Goal: Task Accomplishment & Management: Use online tool/utility

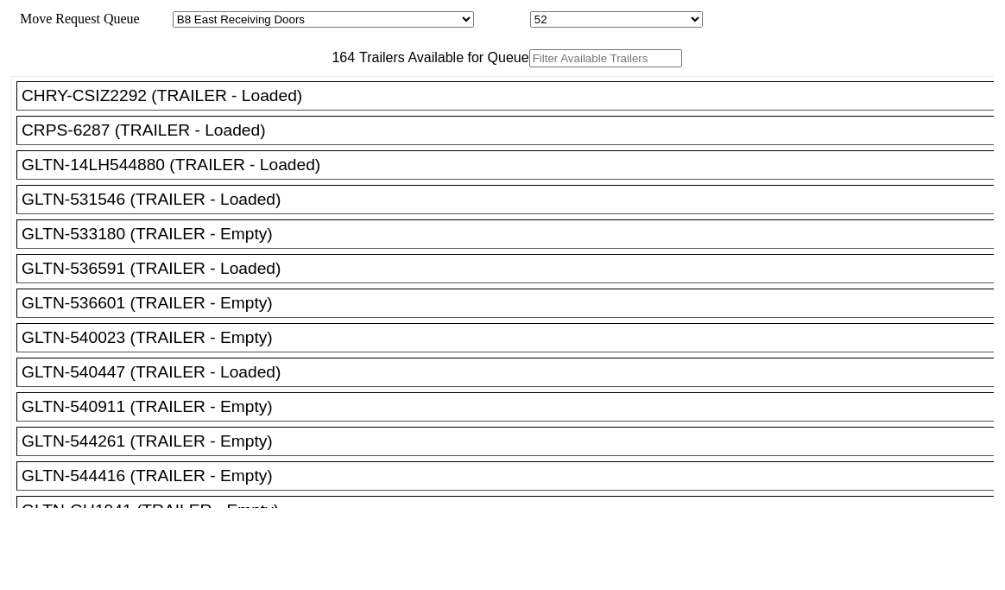
select select "536"
select select "8220"
click at [788, 11] on div "Move Request Queue Area Started San Pedro Lost San Pedro Appt San Pedro B4 West…" at bounding box center [502, 19] width 983 height 16
select select "536"
select select "8220"
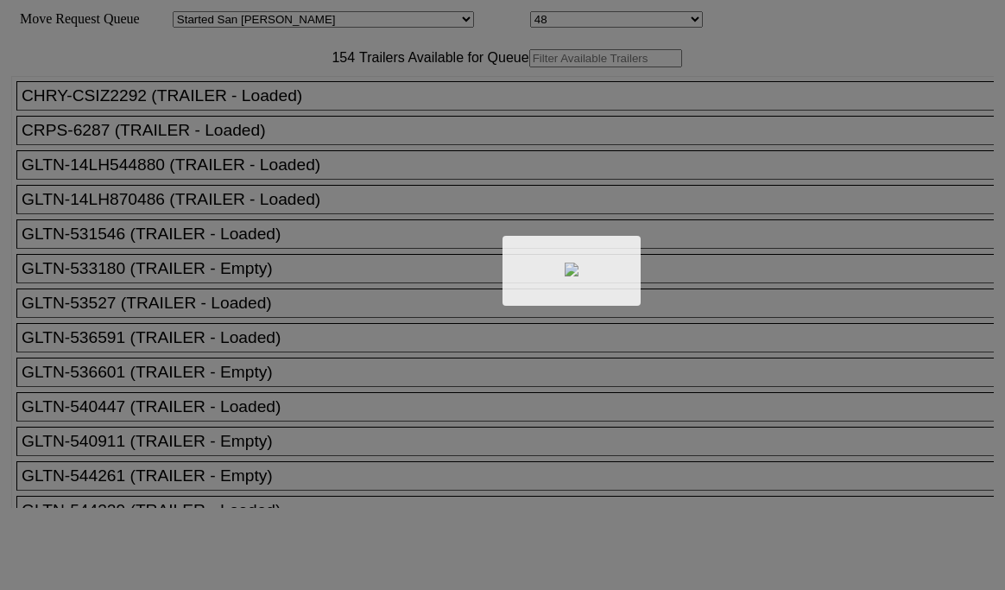
drag, startPoint x: 269, startPoint y: 124, endPoint x: 267, endPoint y: 104, distance: 20.0
click at [267, 104] on div at bounding box center [502, 295] width 1005 height 590
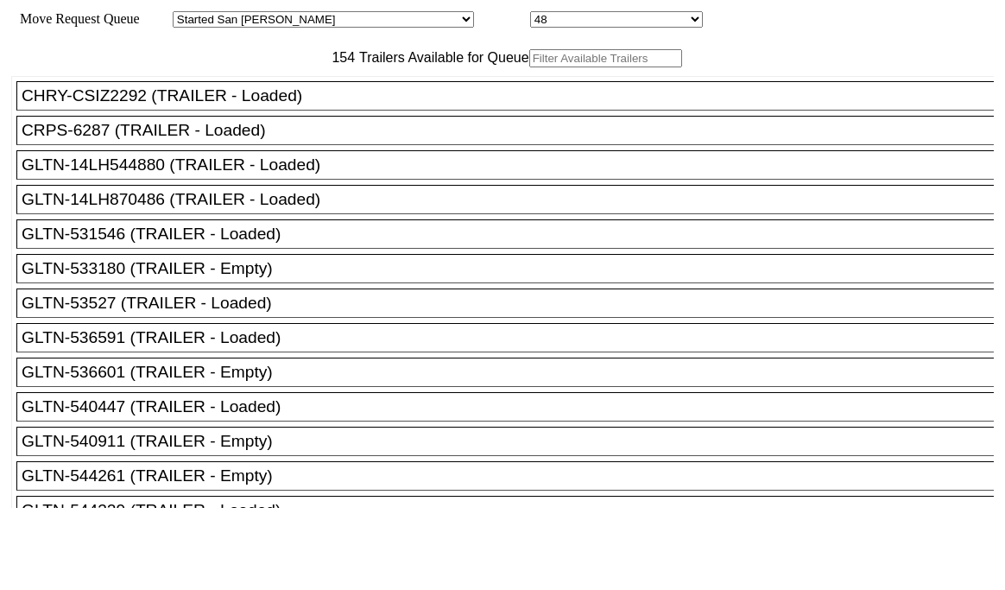
click at [529, 67] on input "text" at bounding box center [605, 58] width 153 height 18
paste input "XPOU431011"
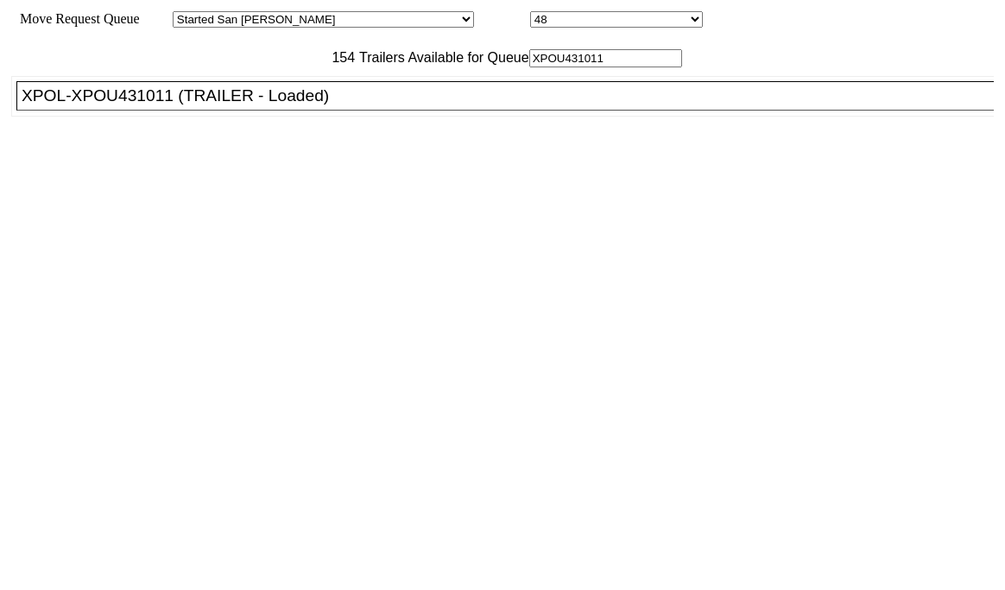
type input "XPOU431011"
click at [217, 105] on div "XPOL-XPOU431011 (TRAILER - Loaded)" at bounding box center [513, 95] width 983 height 19
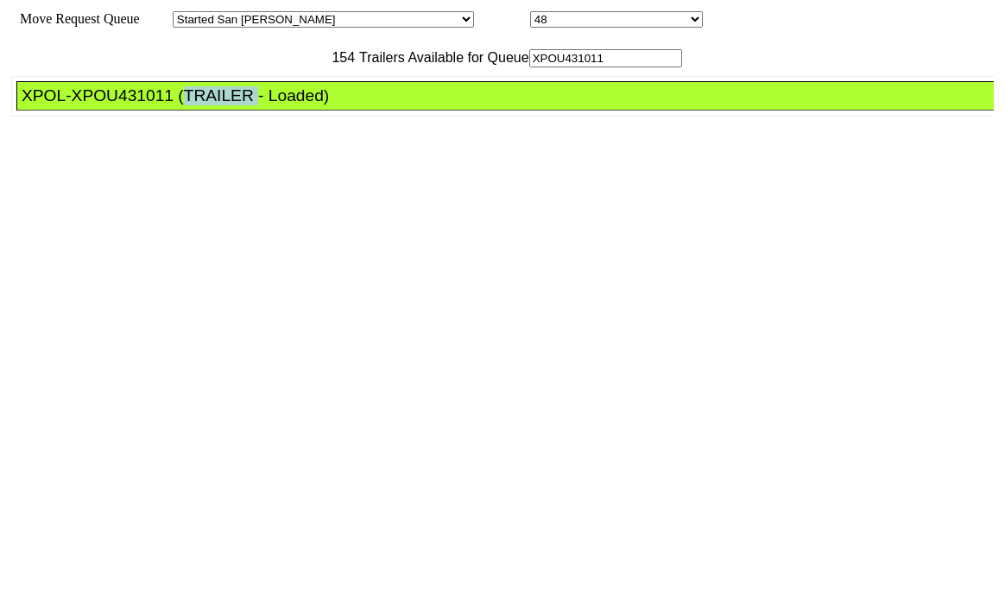
drag, startPoint x: 217, startPoint y: 143, endPoint x: 816, endPoint y: 344, distance: 631.9
click at [225, 105] on div "XPOL-XPOU431011 (TRAILER - Loaded)" at bounding box center [513, 95] width 983 height 19
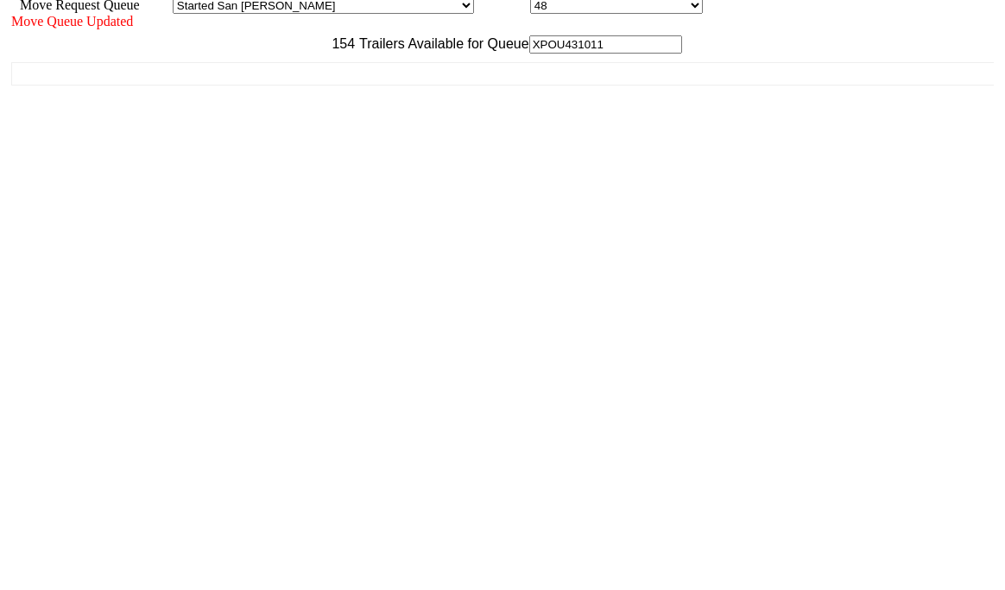
scroll to position [17, 0]
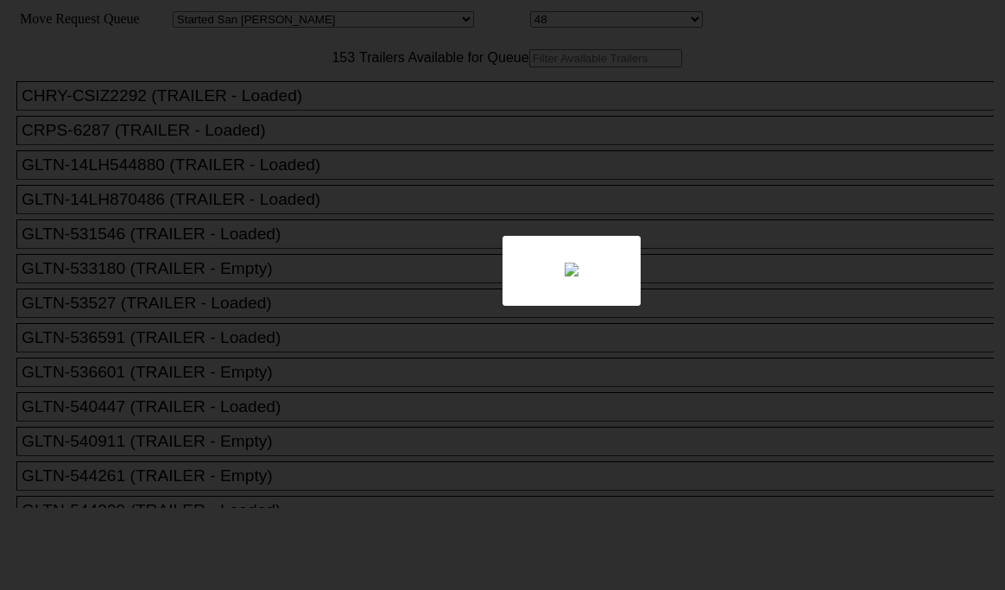
click at [297, 109] on div at bounding box center [502, 295] width 1005 height 590
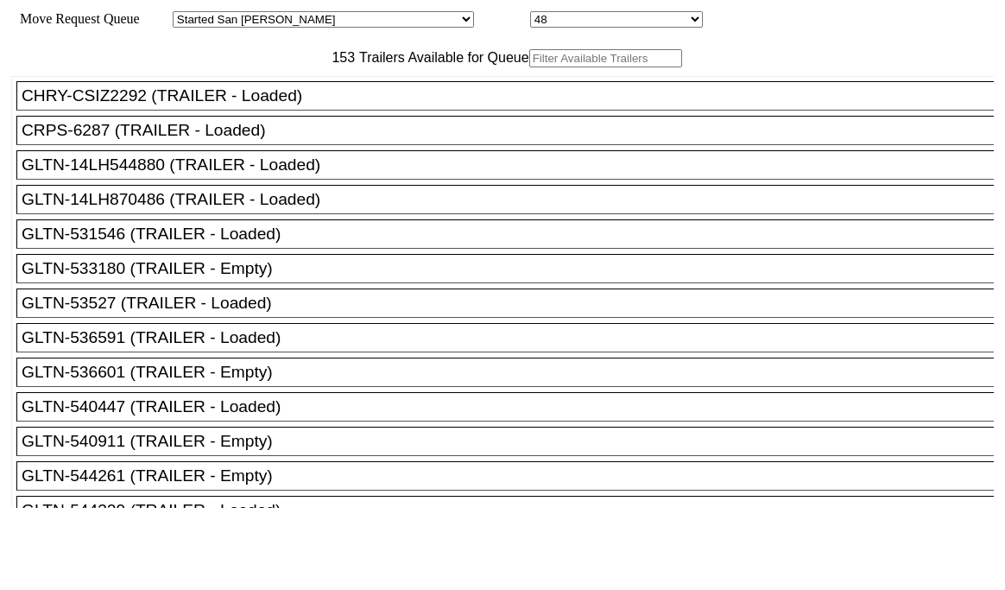
click at [529, 67] on input "text" at bounding box center [605, 58] width 153 height 18
paste input "JBHU275835"
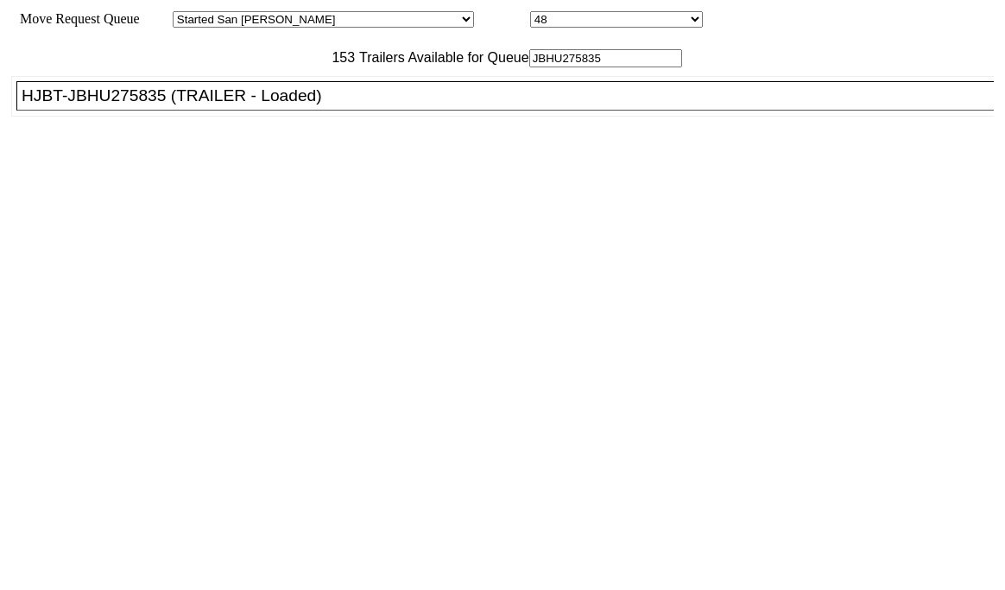
type input "JBHU275835"
click at [211, 105] on div "HJBT-JBHU275835 (TRAILER - Loaded)" at bounding box center [513, 95] width 983 height 19
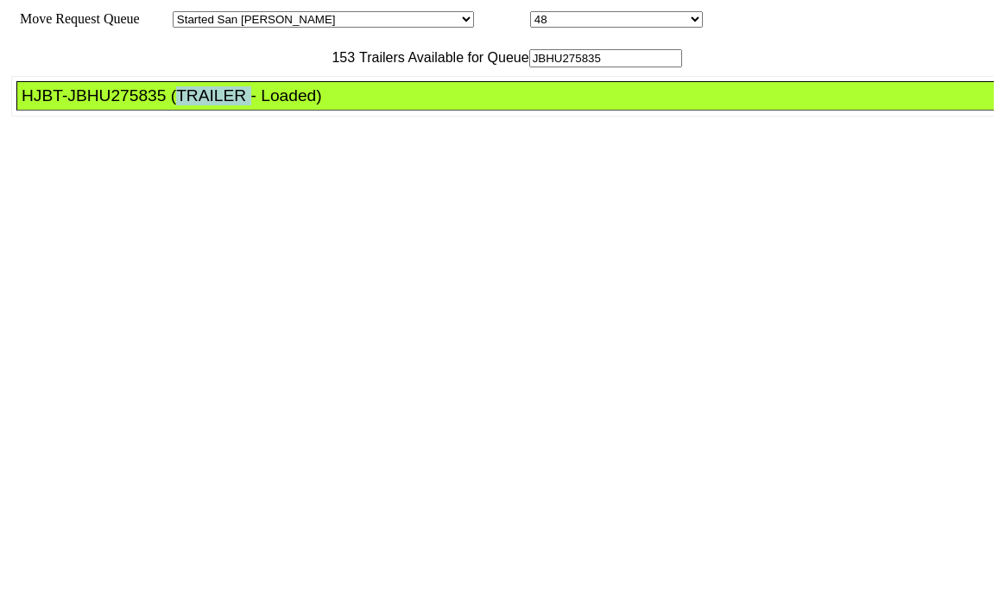
click at [211, 105] on div "HJBT-JBHU275835 (TRAILER - Loaded)" at bounding box center [513, 95] width 983 height 19
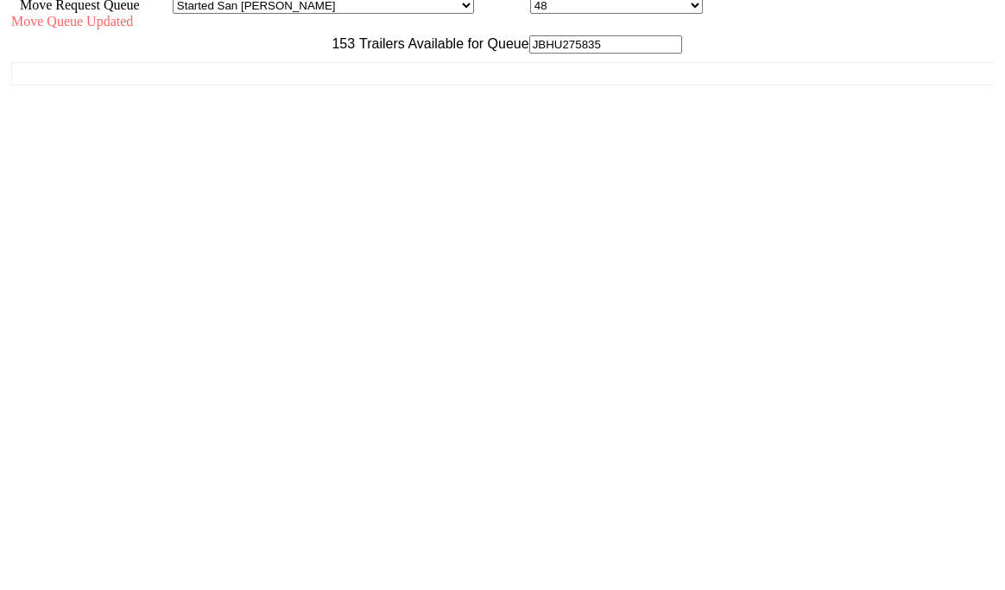
scroll to position [17, 0]
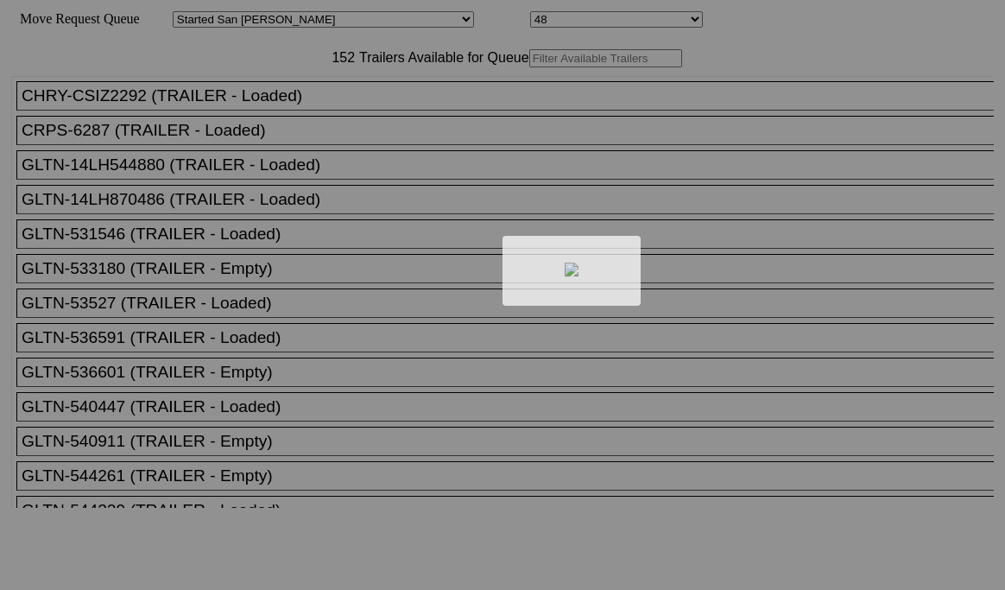
click at [301, 109] on div at bounding box center [502, 295] width 1005 height 590
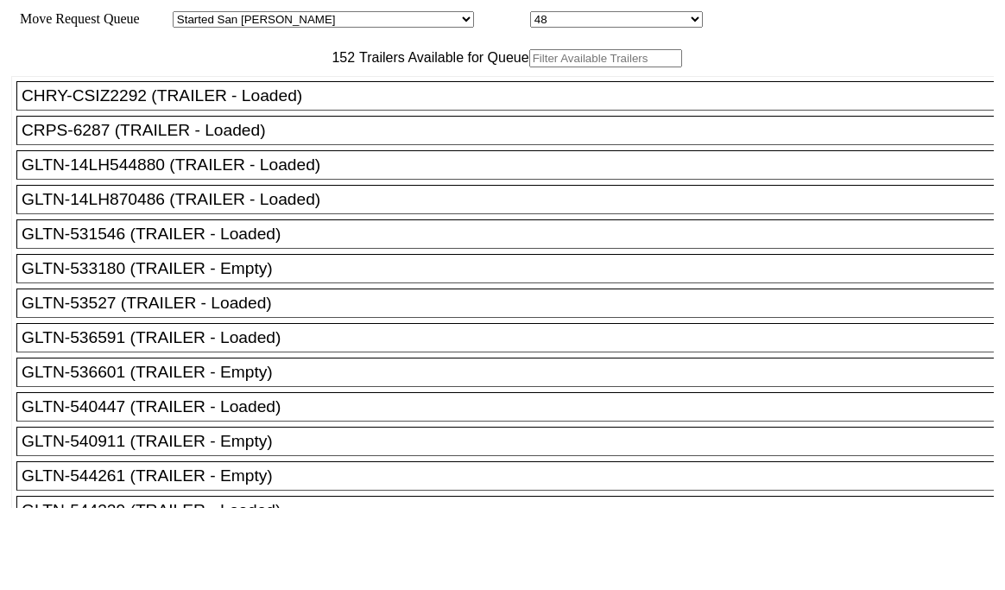
click at [529, 67] on input "text" at bounding box center [605, 58] width 153 height 18
paste input "180117"
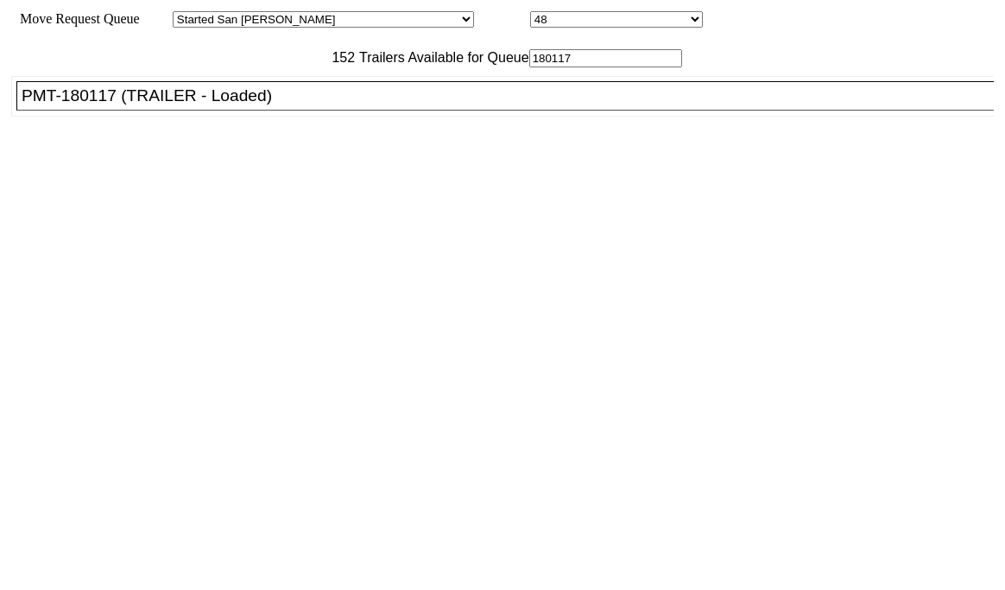
type input "180117"
click at [238, 105] on div "PMT-180117 (TRAILER - Loaded)" at bounding box center [513, 95] width 983 height 19
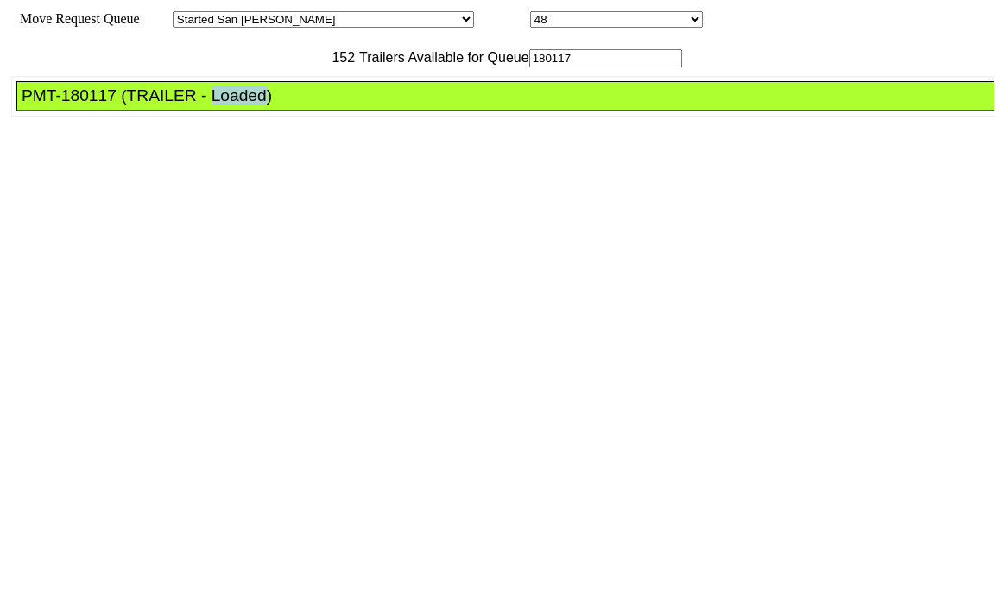
click at [238, 105] on div "PMT-180117 (TRAILER - Loaded)" at bounding box center [513, 95] width 983 height 19
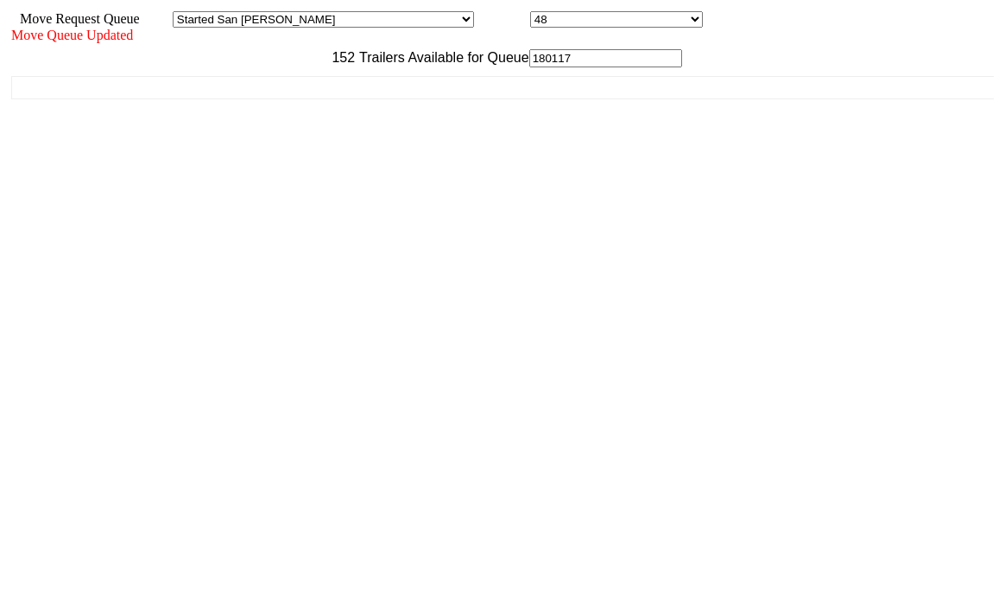
scroll to position [17, 0]
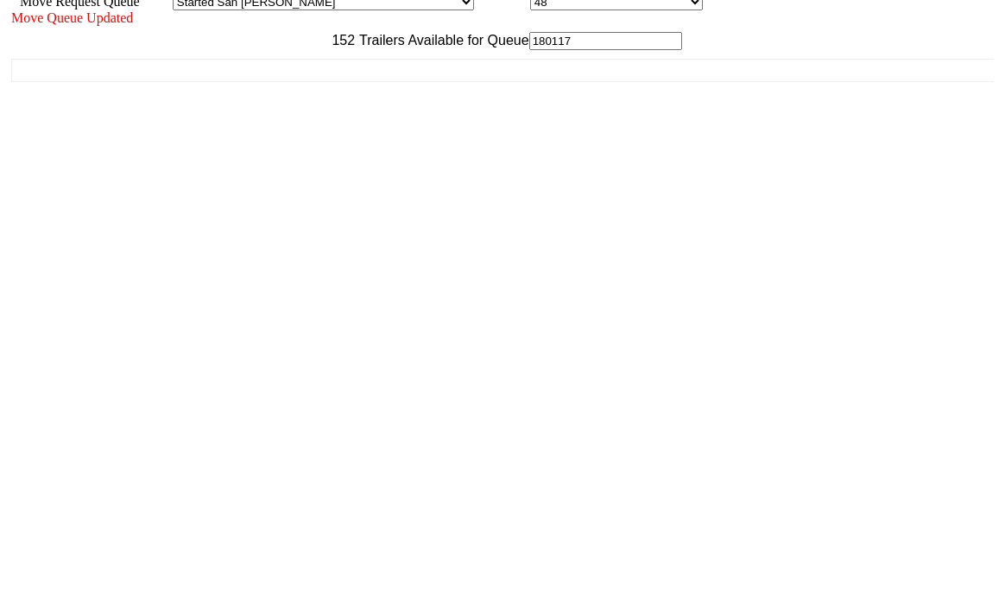
click at [848, 554] on div "Move Queue Updated 152 Trailers Available for Queue 180117 CHRY-CSIZ2292 (TRAIL…" at bounding box center [502, 282] width 983 height 544
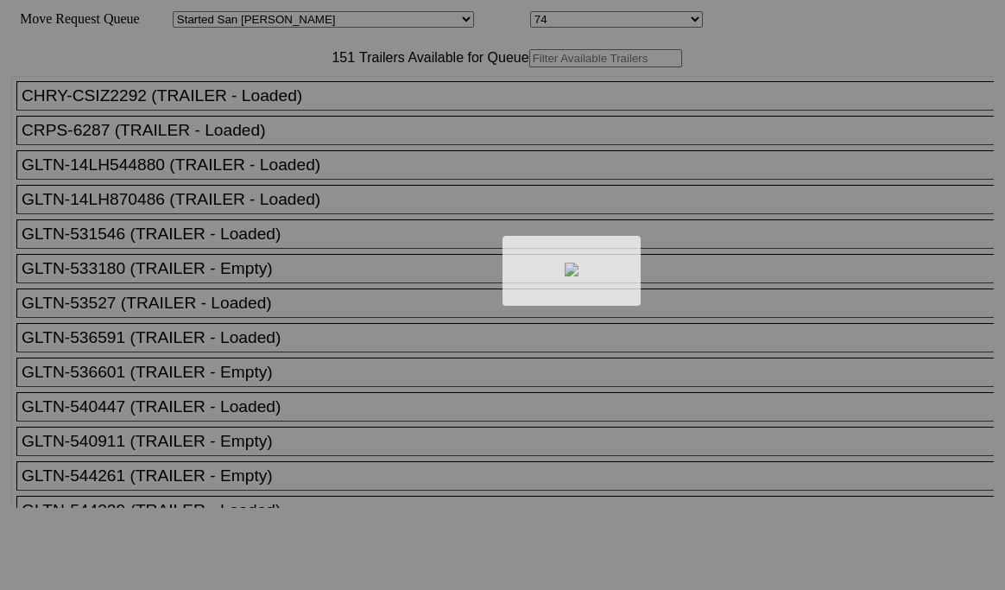
click at [294, 105] on div at bounding box center [502, 295] width 1005 height 590
click at [301, 90] on div at bounding box center [502, 295] width 1005 height 590
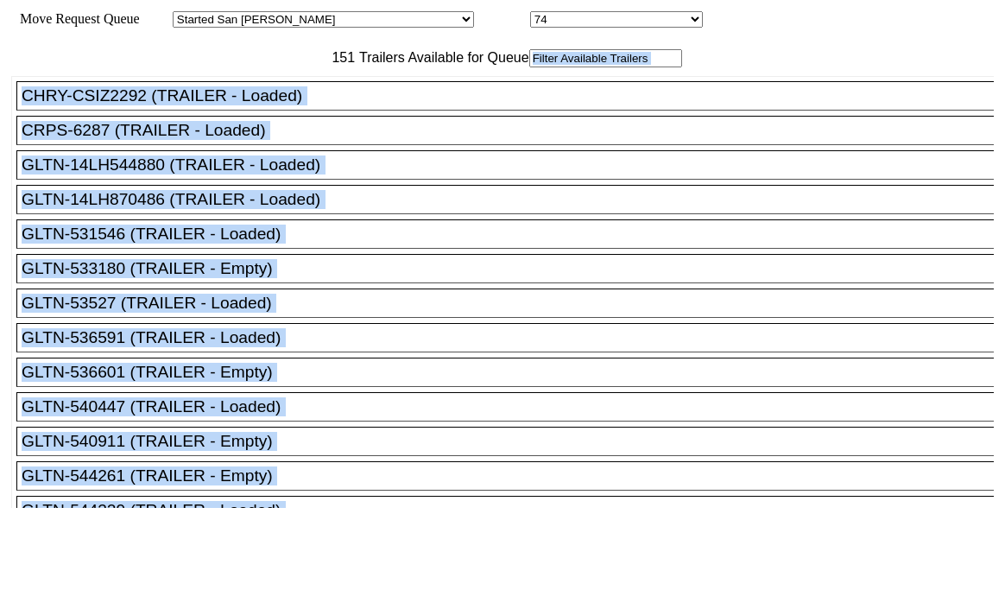
click at [529, 67] on input "text" at bounding box center [605, 58] width 153 height 18
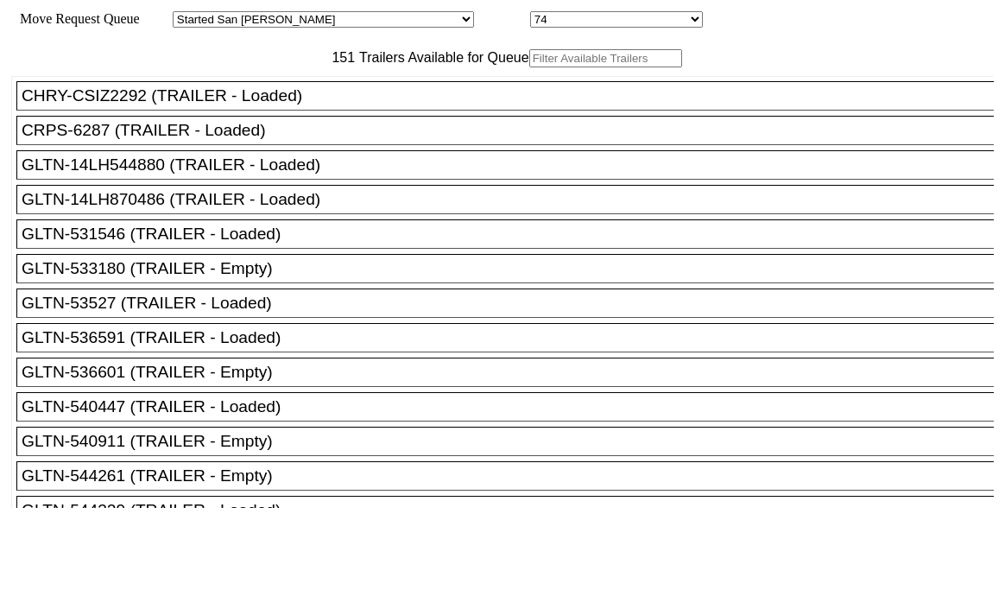
paste input "STTU432437"
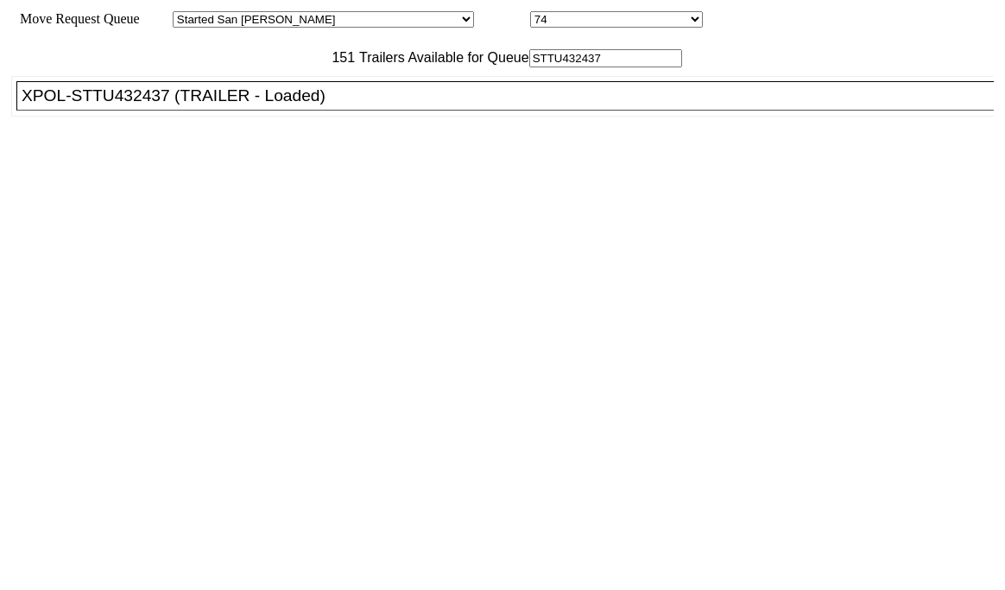
type input "STTU432437"
click at [271, 105] on div "XPOL-STTU432437 (TRAILER - Loaded)" at bounding box center [513, 95] width 983 height 19
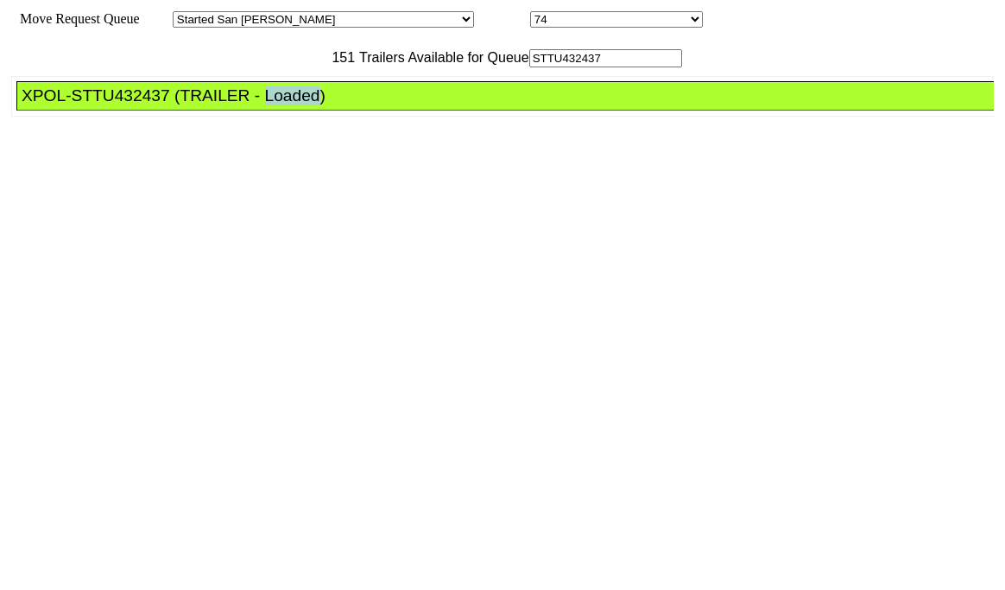
click at [271, 105] on div "XPOL-STTU432437 (TRAILER - Loaded)" at bounding box center [513, 95] width 983 height 19
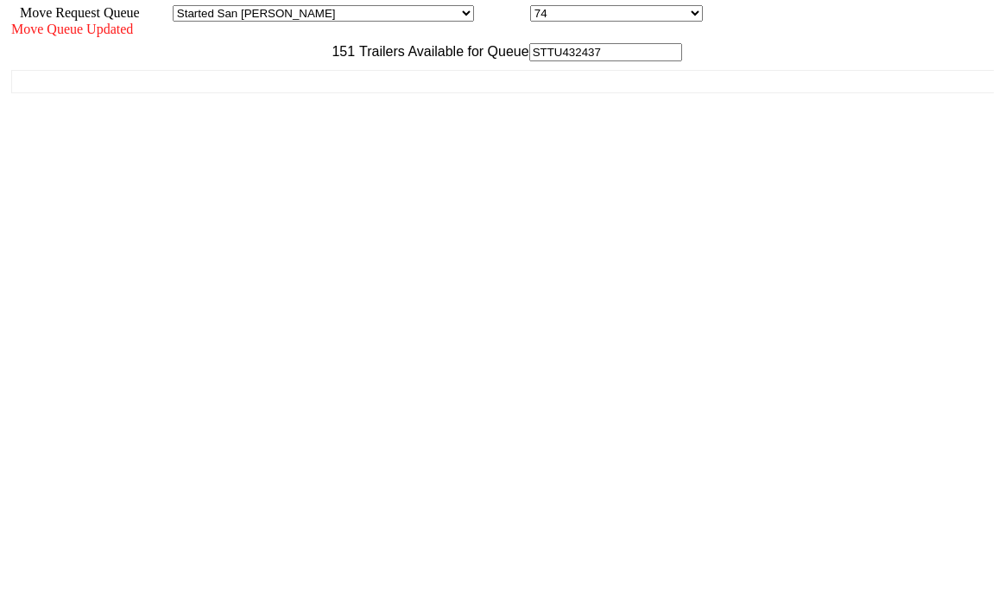
scroll to position [17, 0]
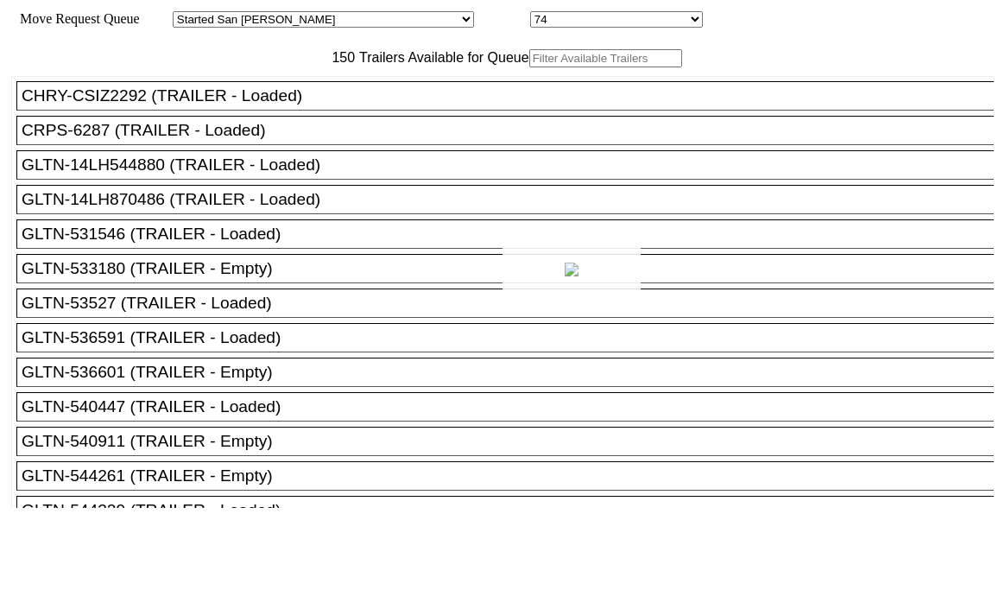
click at [313, 100] on div at bounding box center [502, 295] width 1005 height 590
click at [529, 67] on input "text" at bounding box center [605, 58] width 153 height 18
paste input "240531"
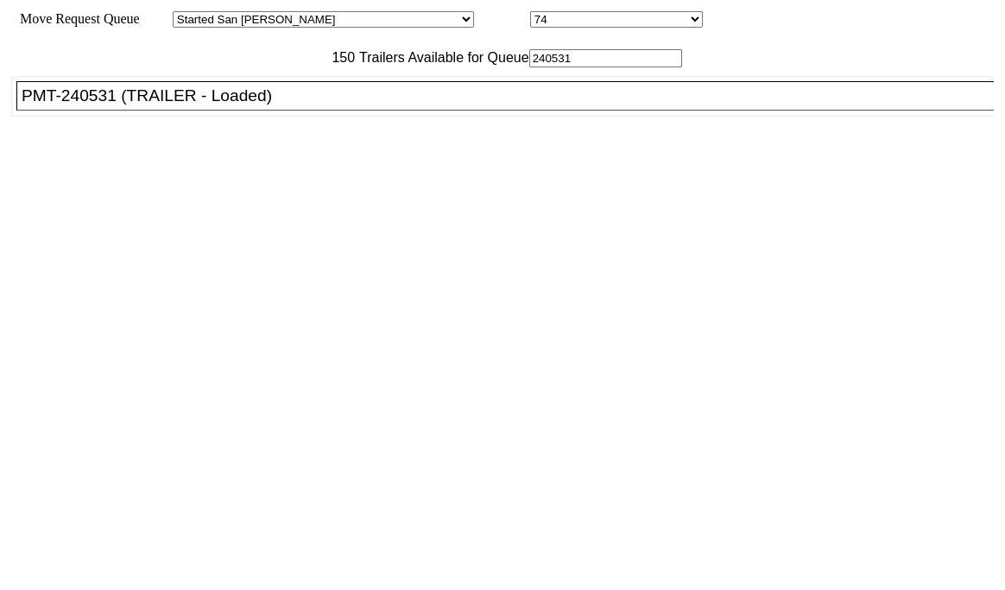
type input "240531"
click at [253, 105] on div "PMT-240531 (TRAILER - Loaded)" at bounding box center [513, 95] width 983 height 19
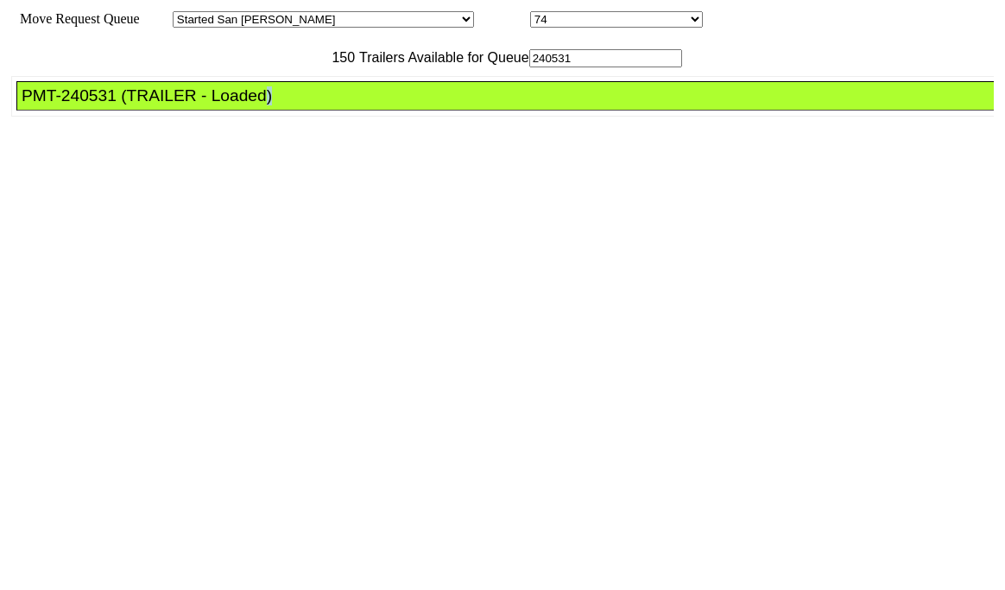
click at [253, 105] on div "PMT-240531 (TRAILER - Loaded)" at bounding box center [513, 95] width 983 height 19
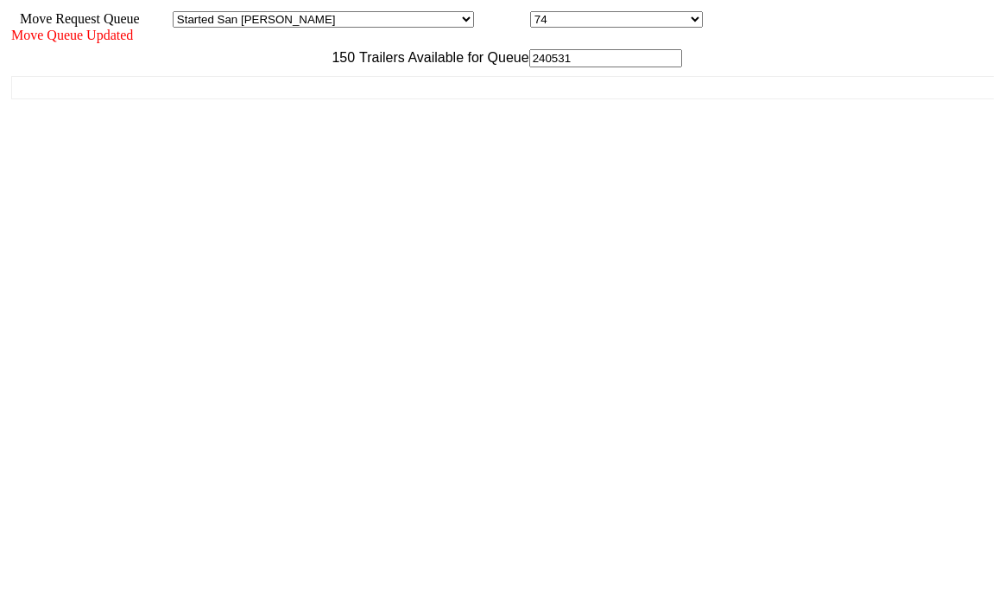
scroll to position [17, 0]
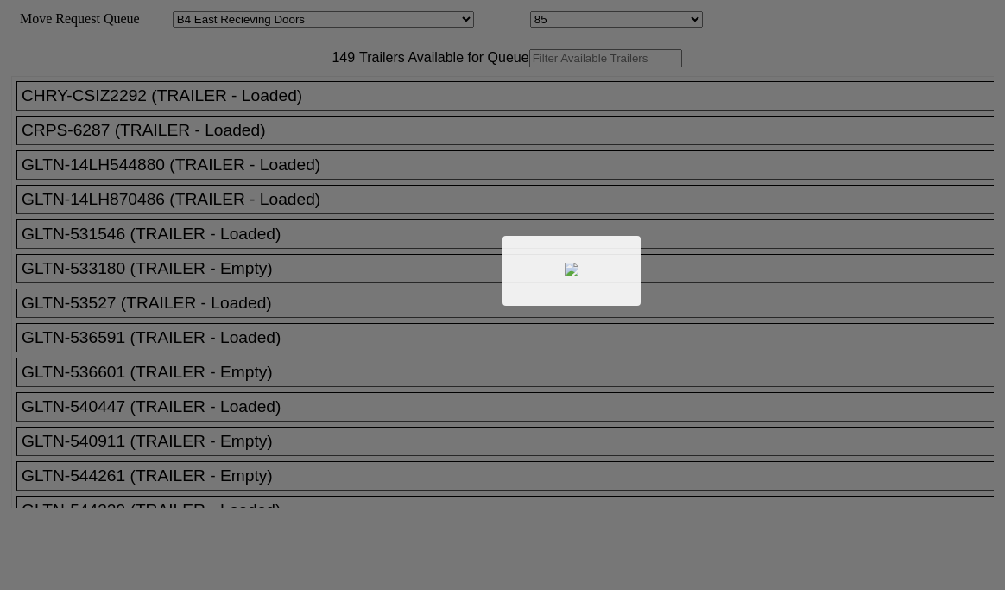
select select "527"
select select "8141"
click at [320, 102] on div at bounding box center [502, 295] width 1005 height 590
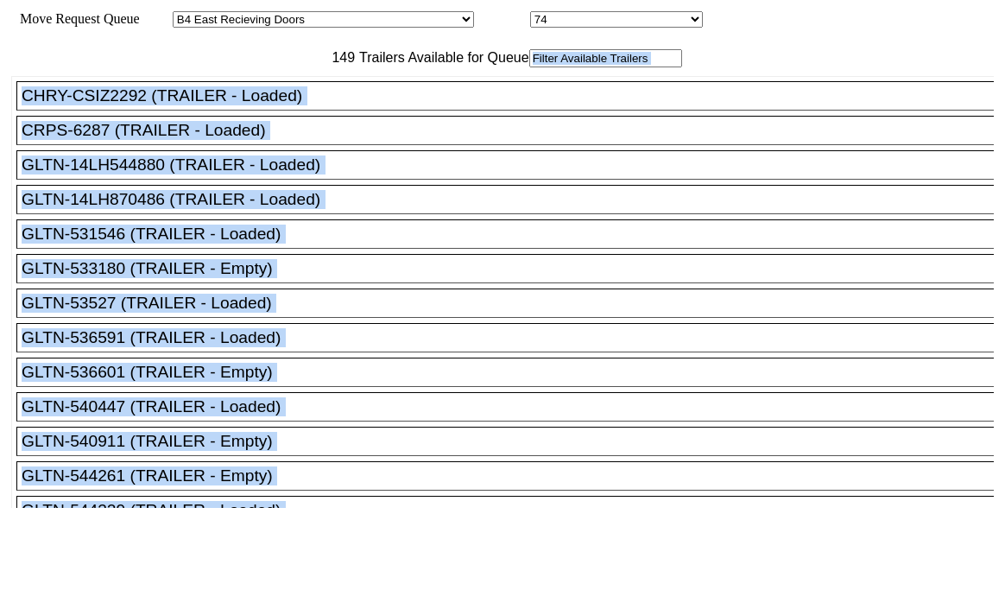
click at [529, 67] on input "text" at bounding box center [605, 58] width 153 height 18
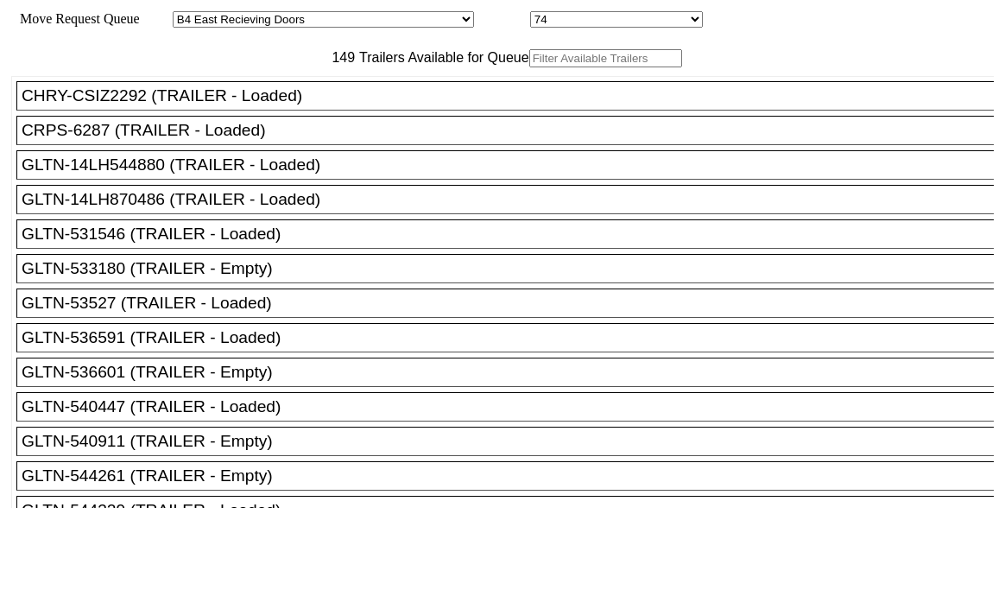
paste input "210948"
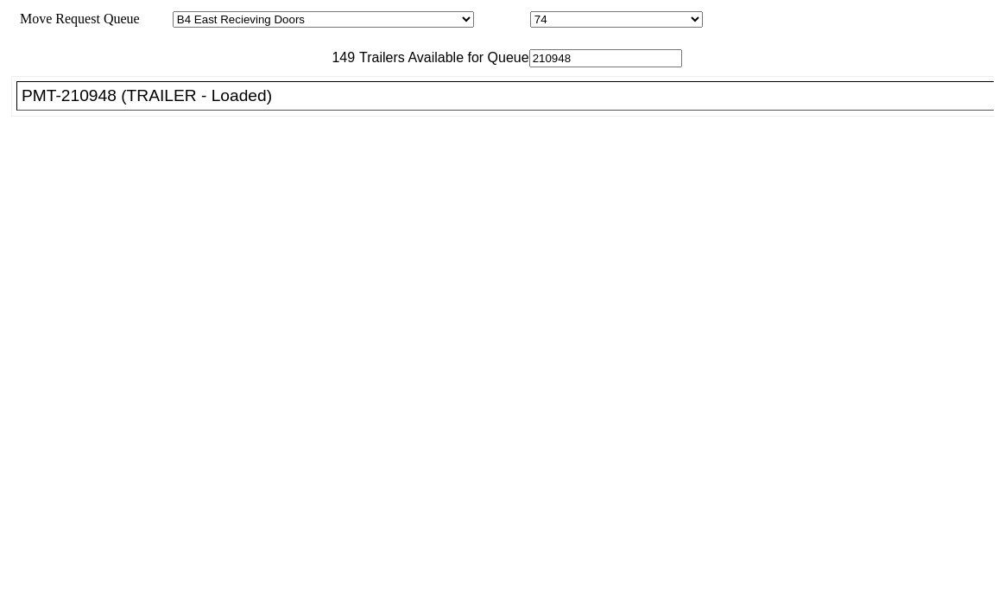
type input "210948"
click at [263, 105] on div "PMT-210948 (TRAILER - Loaded)" at bounding box center [513, 95] width 983 height 19
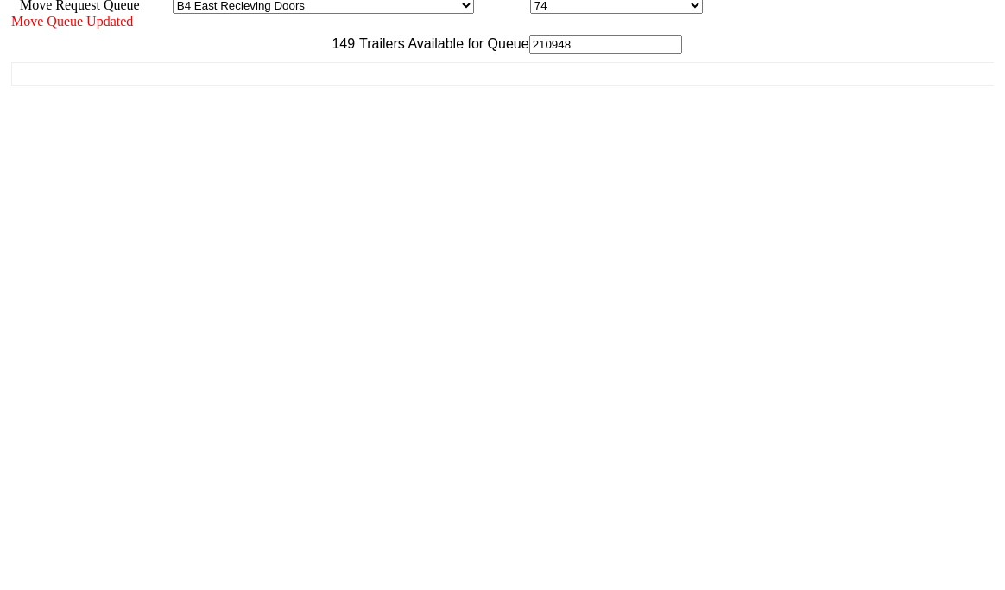
scroll to position [17, 0]
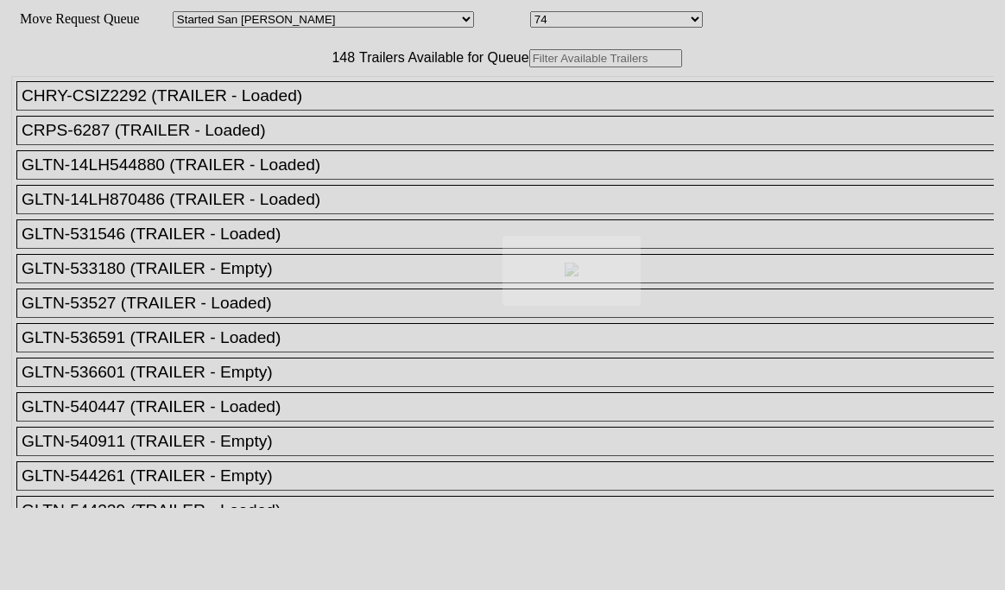
click at [321, 106] on div at bounding box center [502, 295] width 1005 height 590
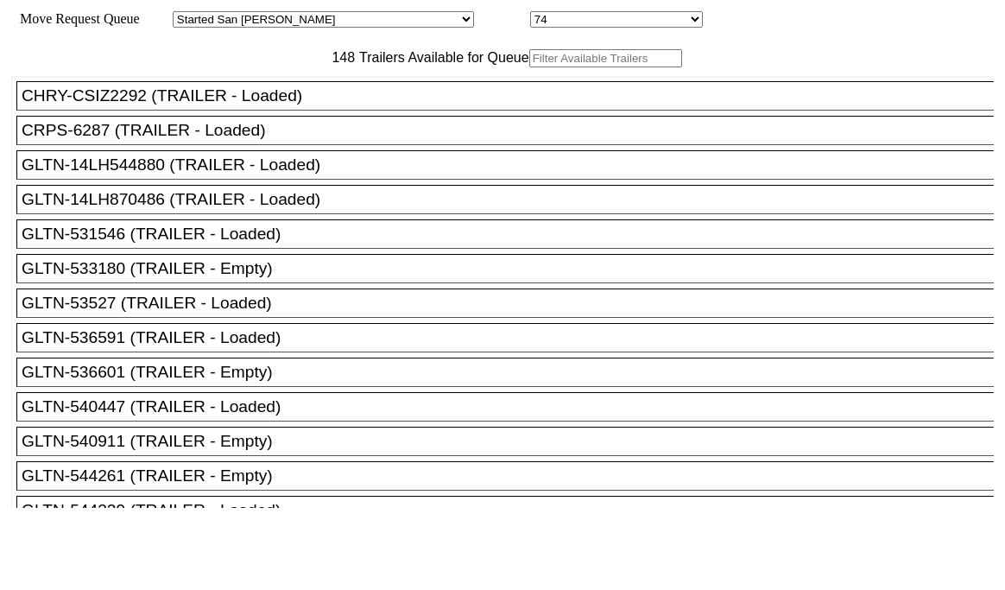
click at [529, 67] on input "text" at bounding box center [605, 58] width 153 height 18
paste input "525539"
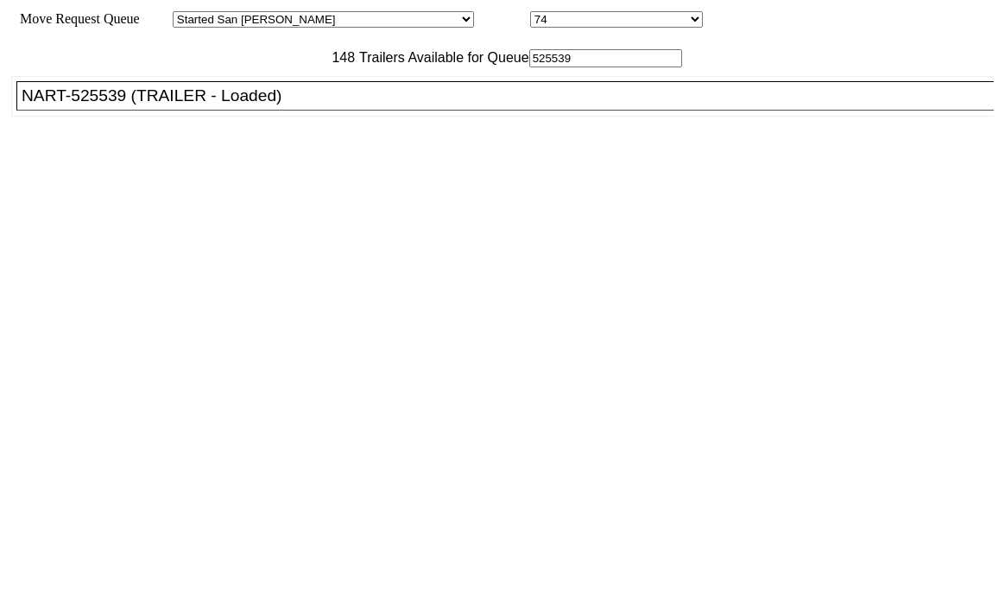
type input "525539"
click at [282, 105] on div "NART-525539 (TRAILER - Loaded)" at bounding box center [513, 95] width 983 height 19
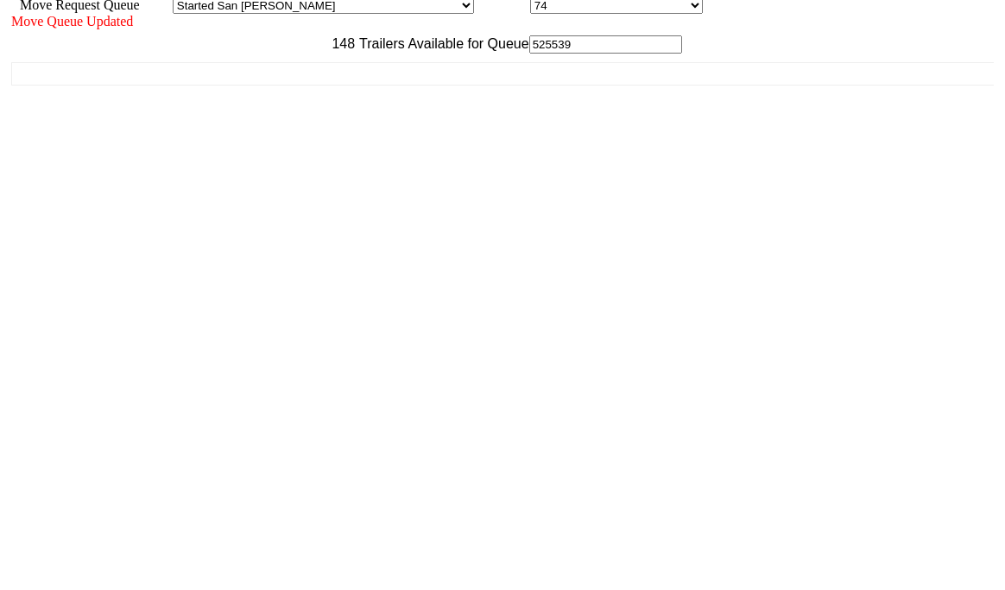
scroll to position [17, 0]
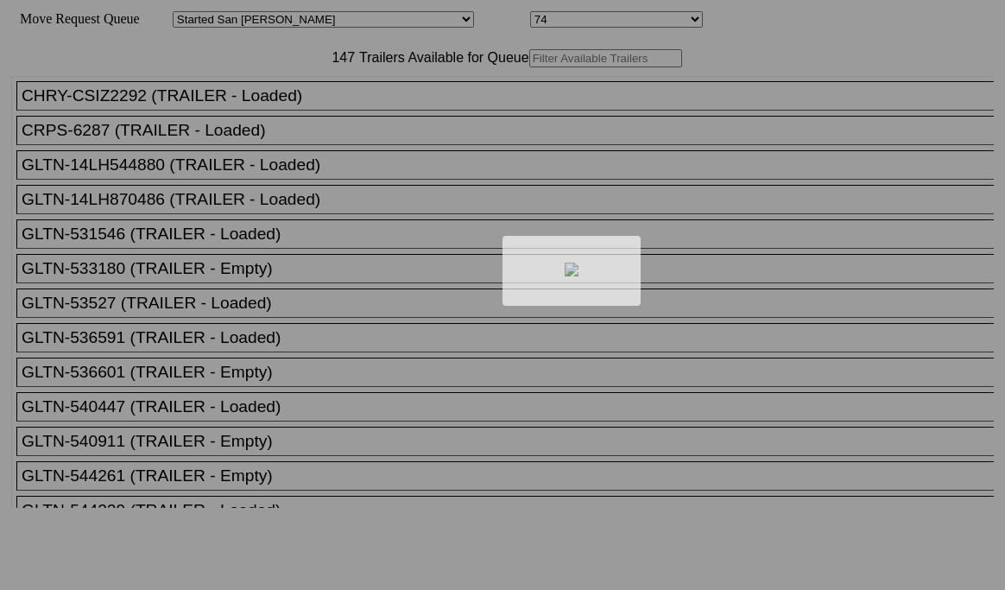
click at [334, 116] on div at bounding box center [502, 295] width 1005 height 590
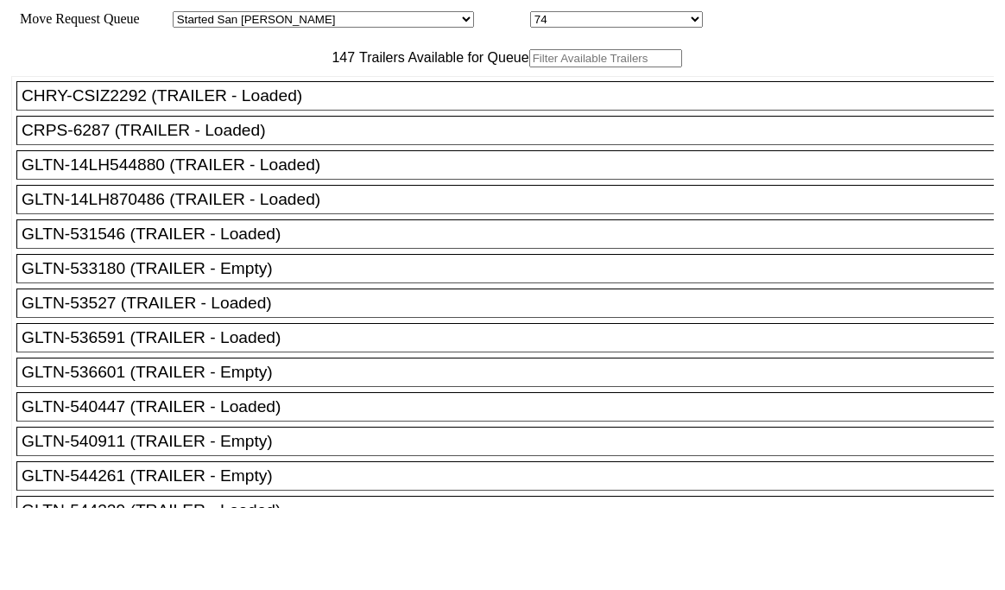
click at [529, 67] on input "text" at bounding box center [605, 58] width 153 height 18
paste input "TA149841"
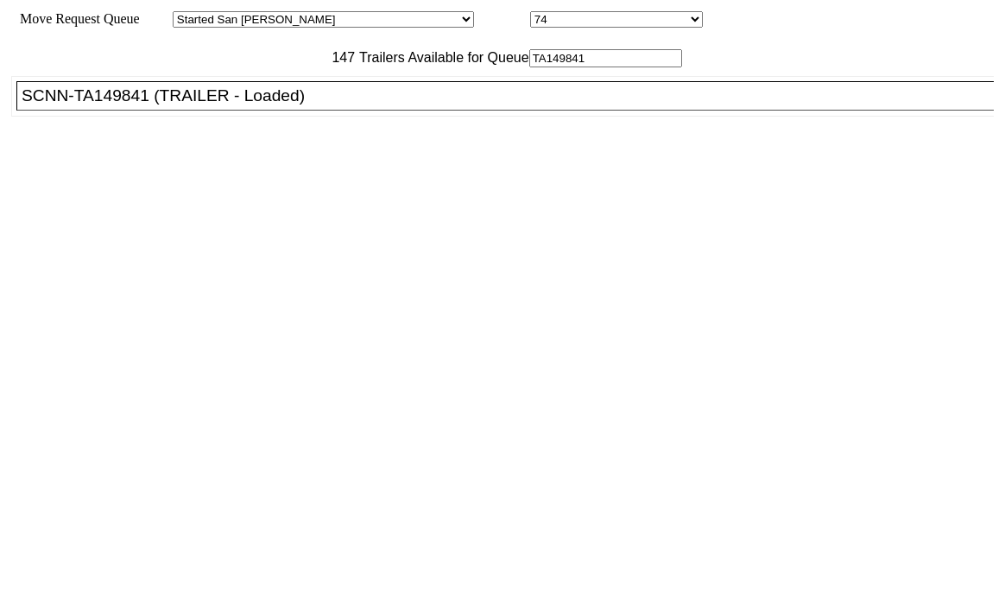
type input "TA149841"
click at [256, 105] on div "SCNN-TA149841 (TRAILER - Loaded)" at bounding box center [513, 95] width 983 height 19
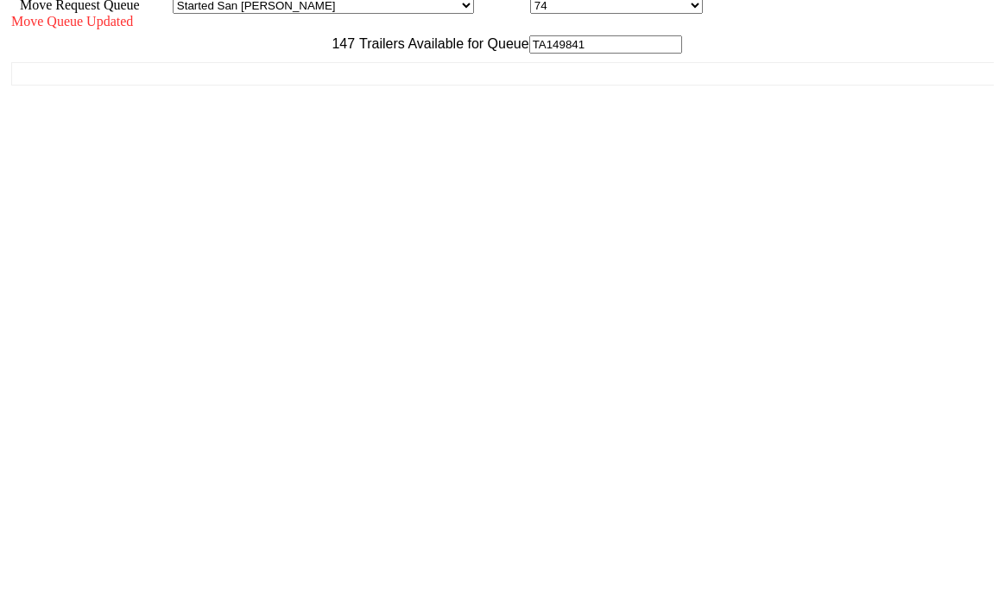
scroll to position [17, 0]
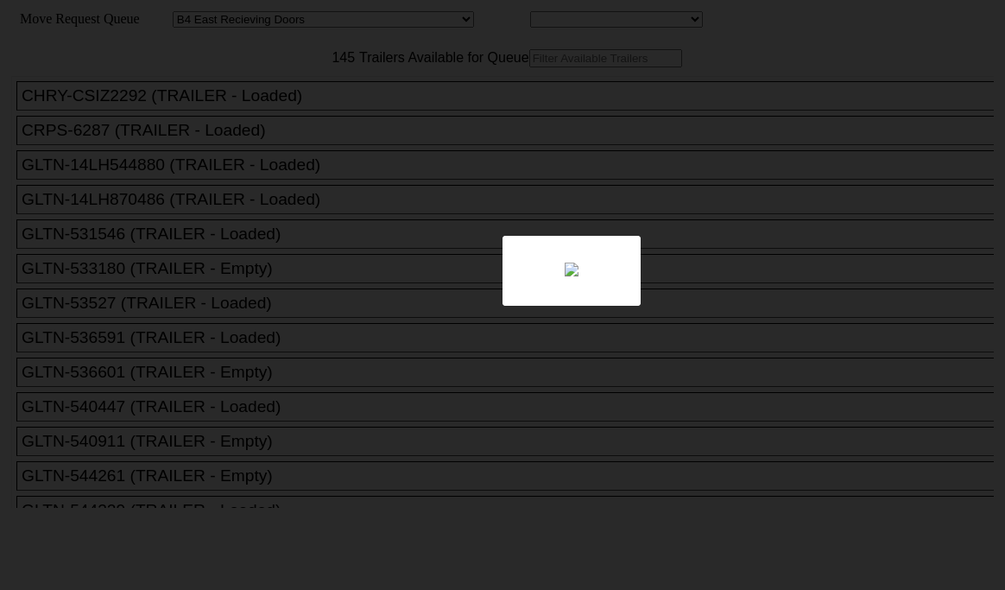
select select "527"
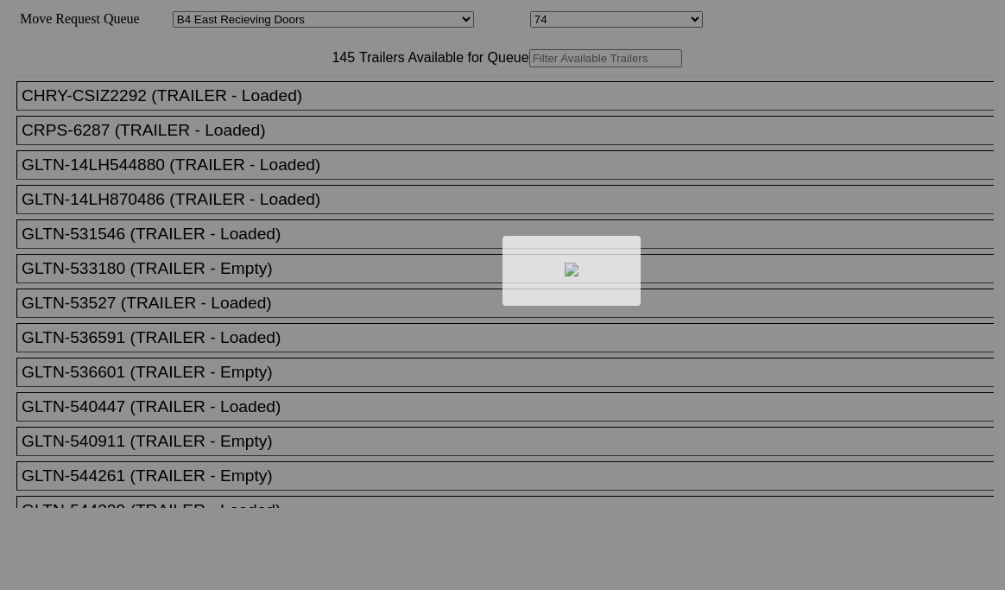
drag, startPoint x: 0, startPoint y: 0, endPoint x: 259, endPoint y: 100, distance: 277.8
click at [259, 100] on div at bounding box center [502, 295] width 1005 height 590
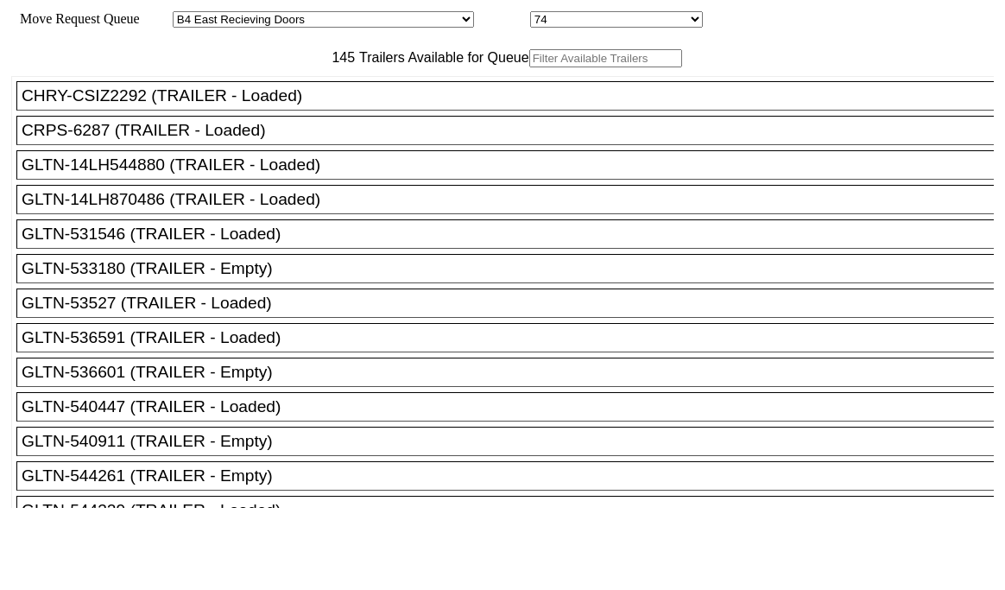
click at [529, 67] on input "text" at bounding box center [605, 58] width 153 height 18
paste input "516057"
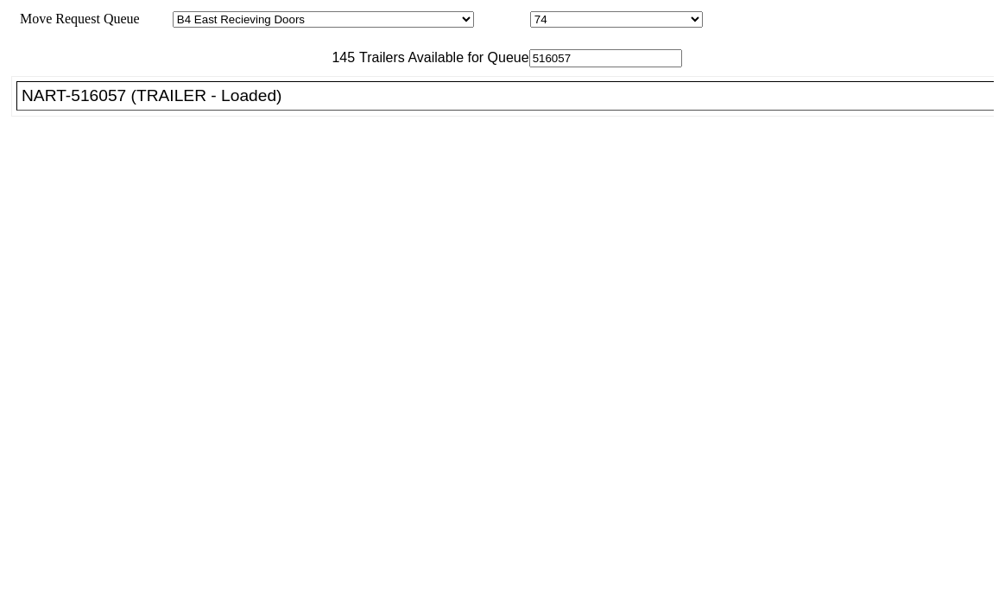
type input "516057"
click at [258, 111] on li "NART-516057 (TRAILER - Loaded)" at bounding box center [512, 95] width 993 height 29
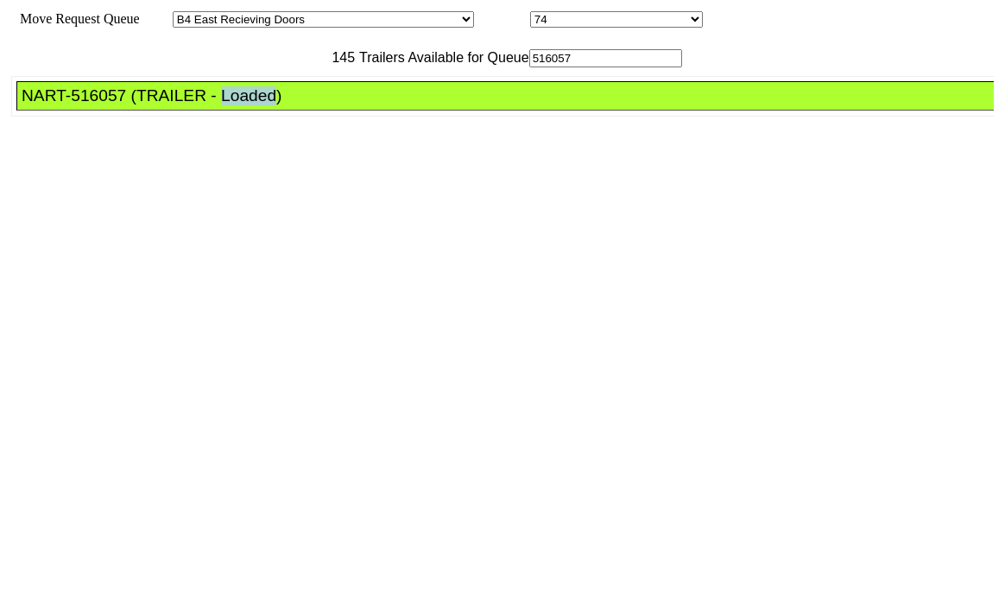
click at [258, 111] on li "NART-516057 (TRAILER - Loaded)" at bounding box center [512, 95] width 993 height 29
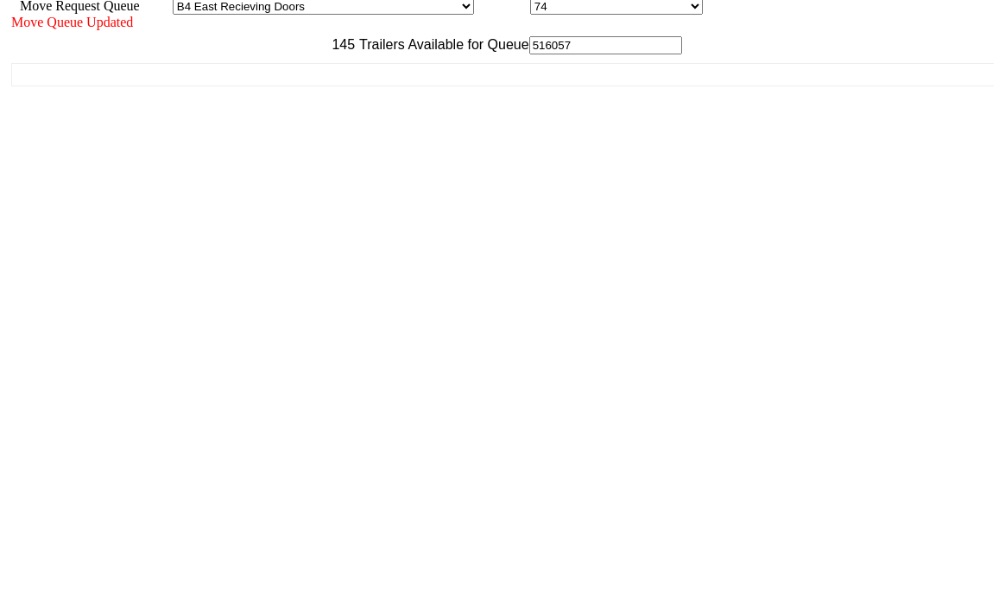
scroll to position [17, 0]
